Goal: Information Seeking & Learning: Learn about a topic

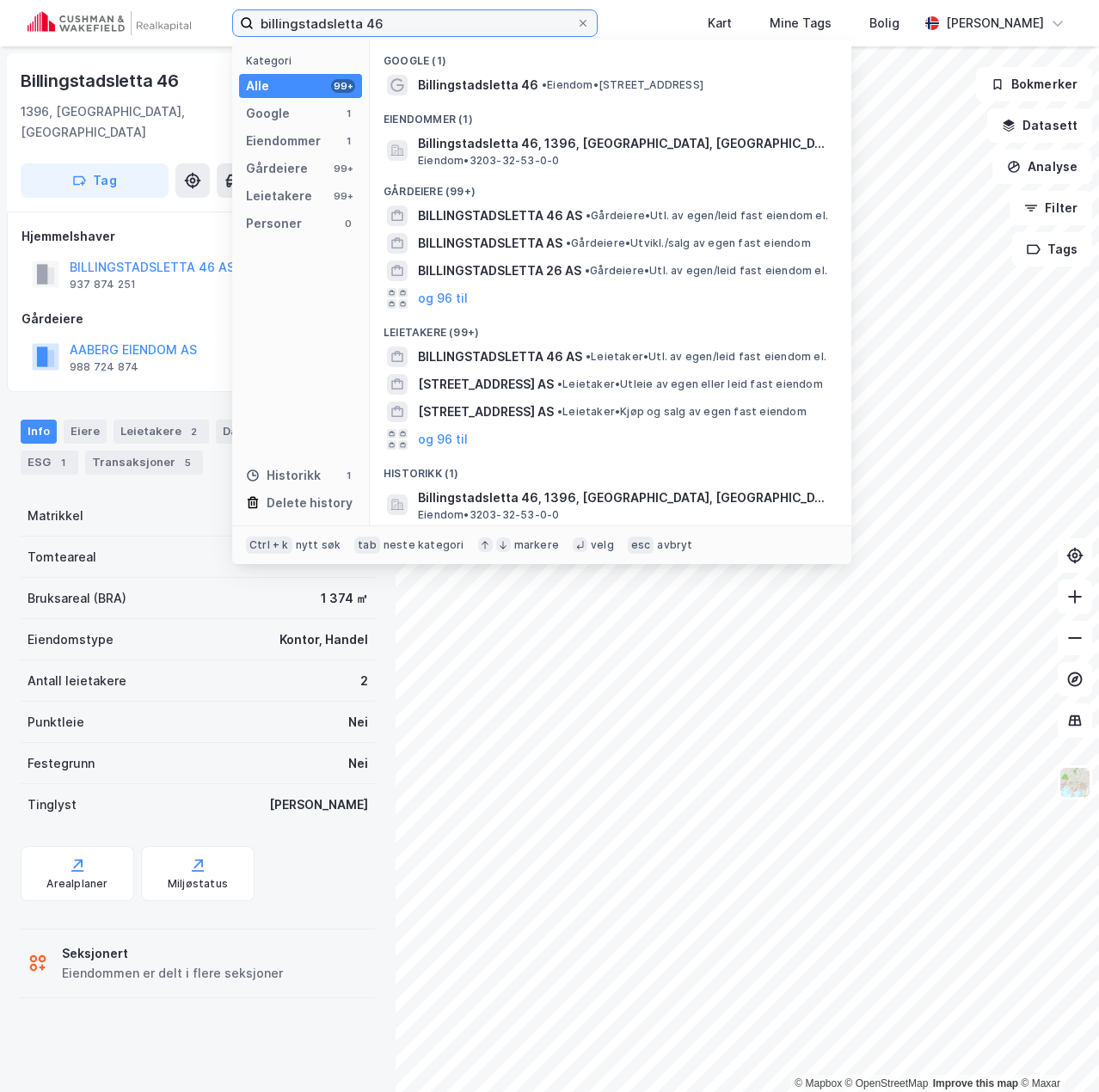
drag, startPoint x: 413, startPoint y: 26, endPoint x: 100, endPoint y: 42, distance: 313.4
click at [104, 42] on div "billingstadsletta 46 Kategori Alle 99+ Google 1 Eiendommer 1 Gårdeiere 99+ Leie…" at bounding box center [550, 23] width 1099 height 47
type input "[STREET_ADDRESS]"
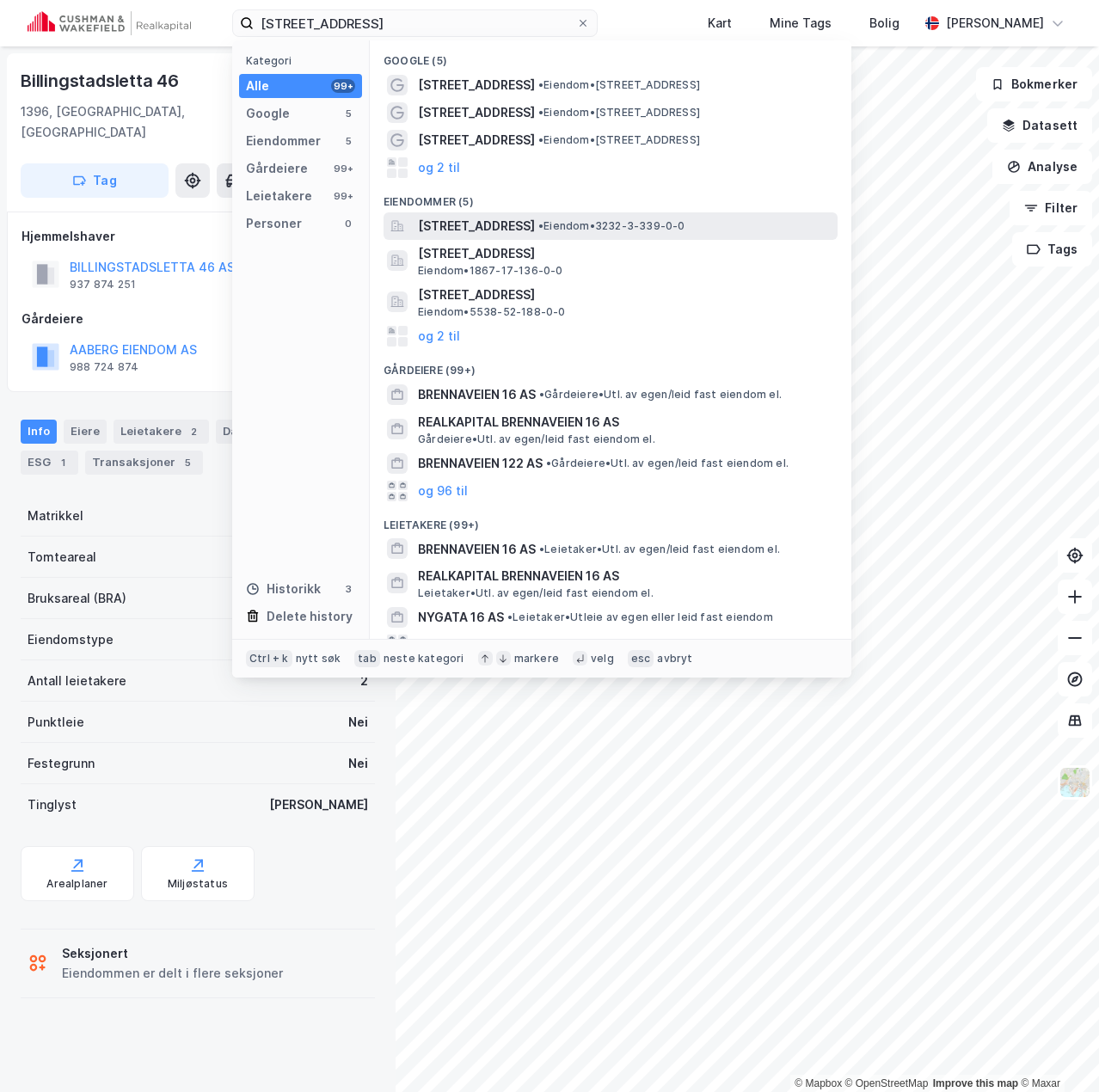
click at [501, 225] on span "[STREET_ADDRESS]" at bounding box center [477, 226] width 117 height 20
